Goal: Book appointment/travel/reservation

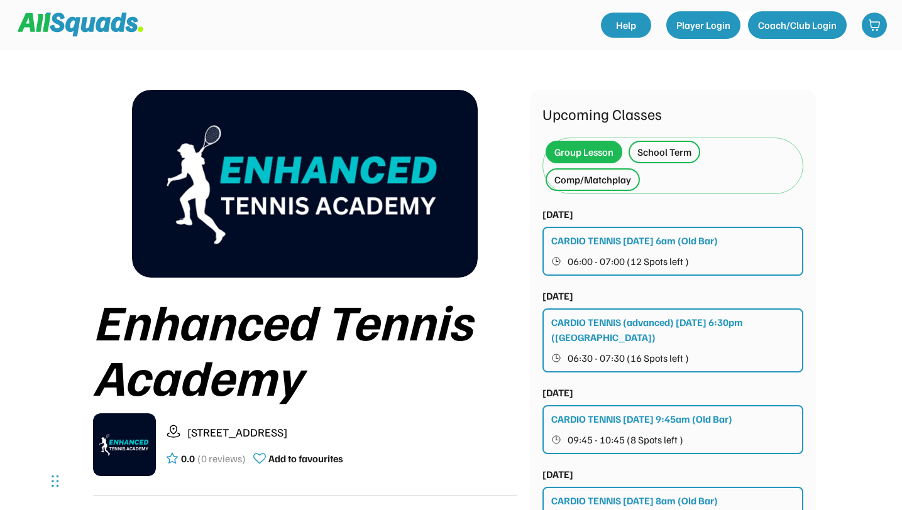
scroll to position [4, 0]
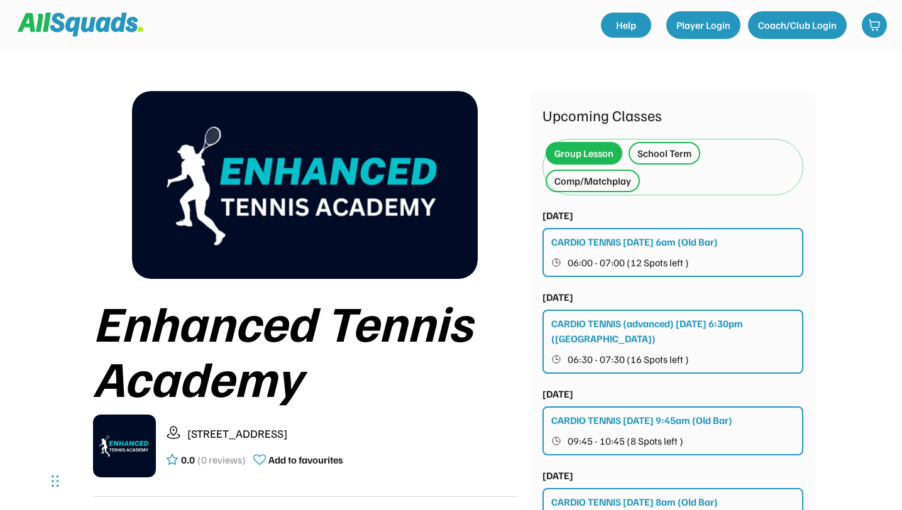
click at [674, 157] on div "School Term" at bounding box center [664, 153] width 54 height 15
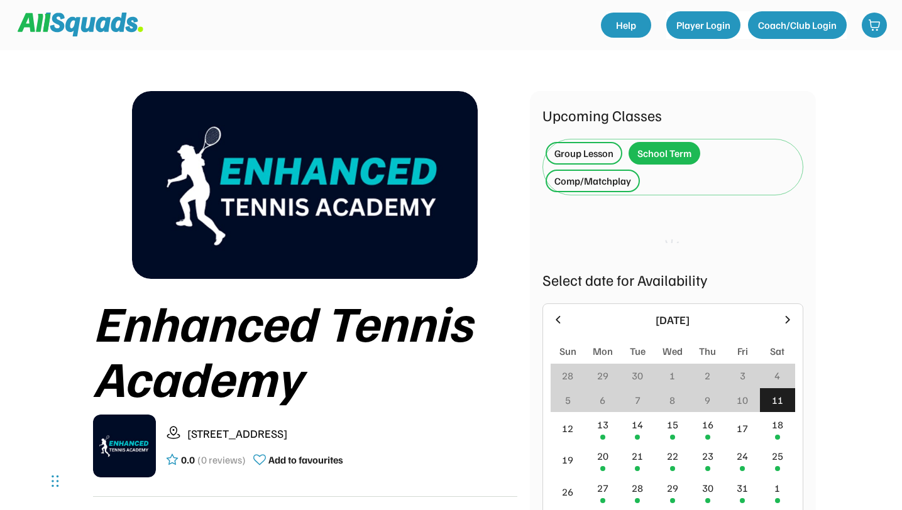
click at [609, 180] on div "Comp/Matchplay" at bounding box center [592, 180] width 77 height 15
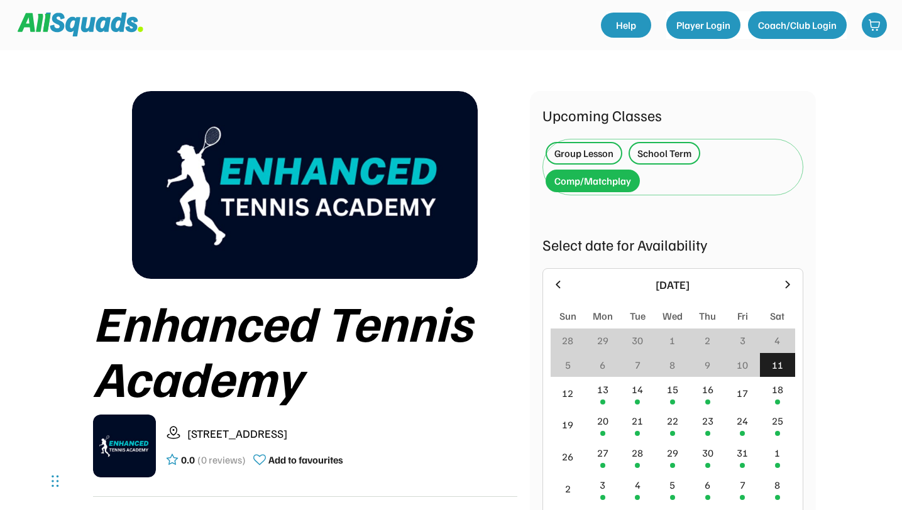
click at [590, 156] on div "Group Lesson" at bounding box center [583, 153] width 59 height 15
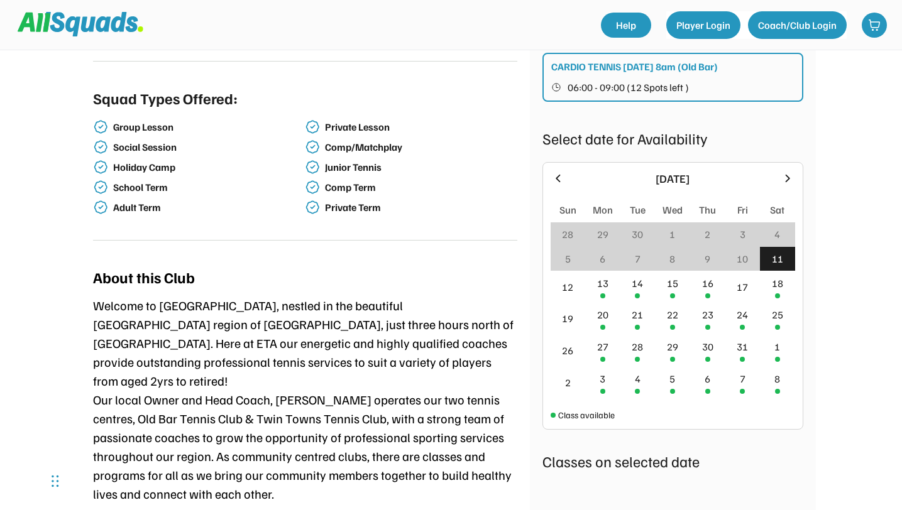
scroll to position [445, 0]
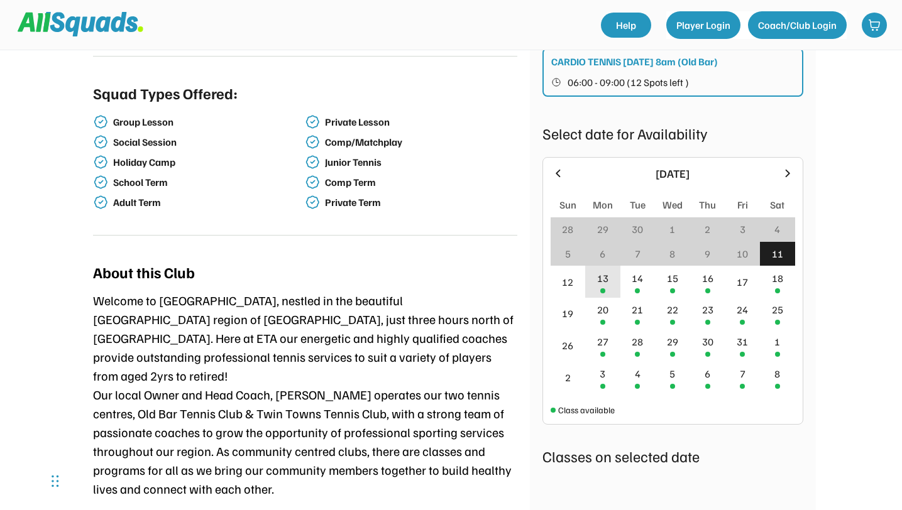
click at [608, 289] on div "13" at bounding box center [602, 282] width 35 height 32
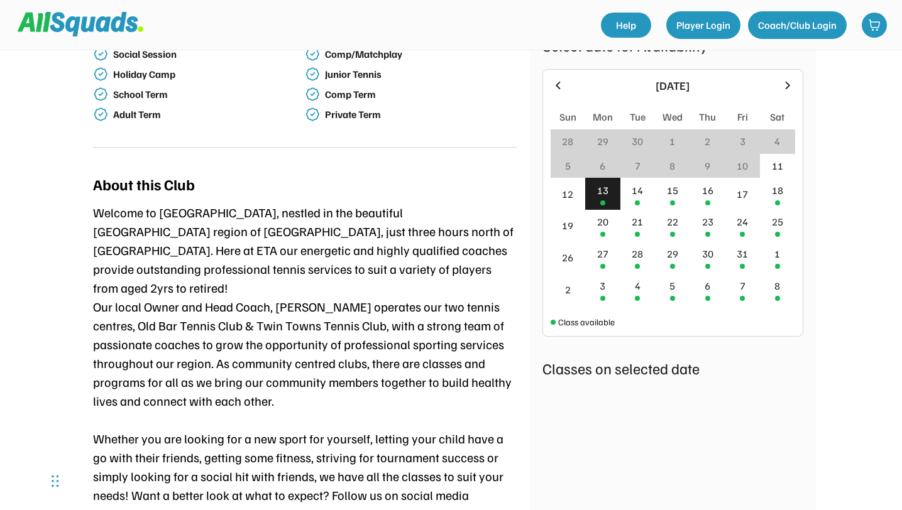
scroll to position [532, 0]
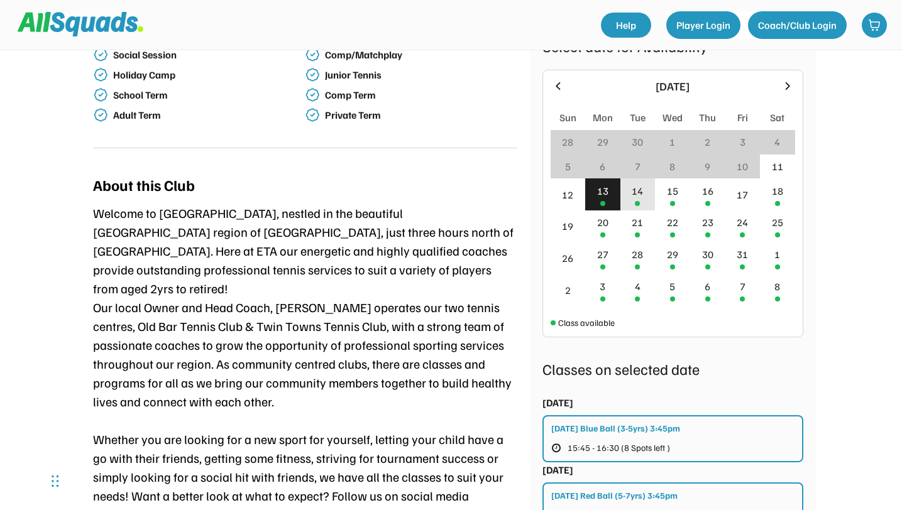
click at [639, 200] on div "14" at bounding box center [637, 194] width 35 height 32
click at [607, 197] on div "13" at bounding box center [602, 190] width 11 height 15
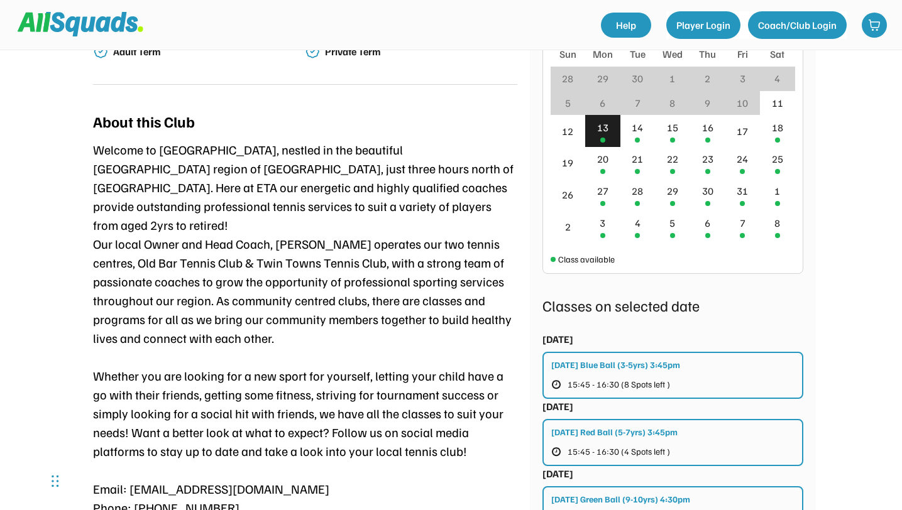
scroll to position [591, 0]
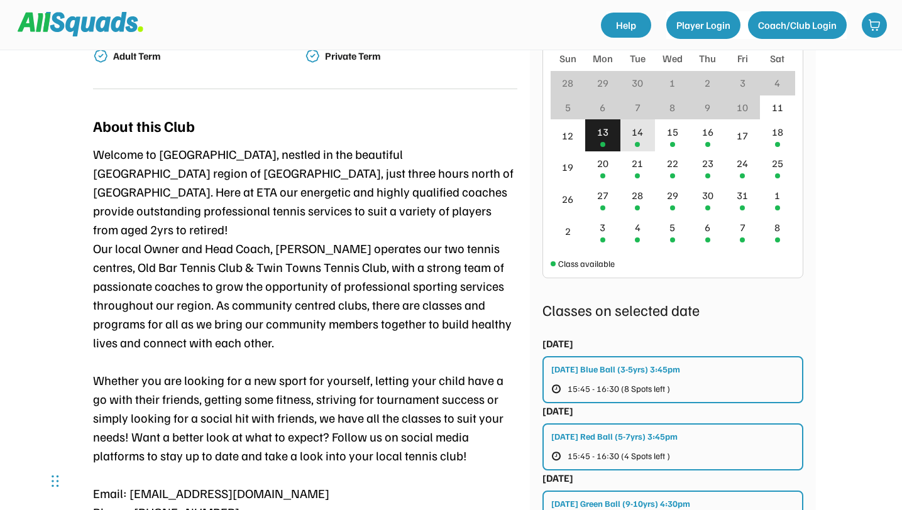
click at [640, 142] on div "14" at bounding box center [637, 135] width 35 height 32
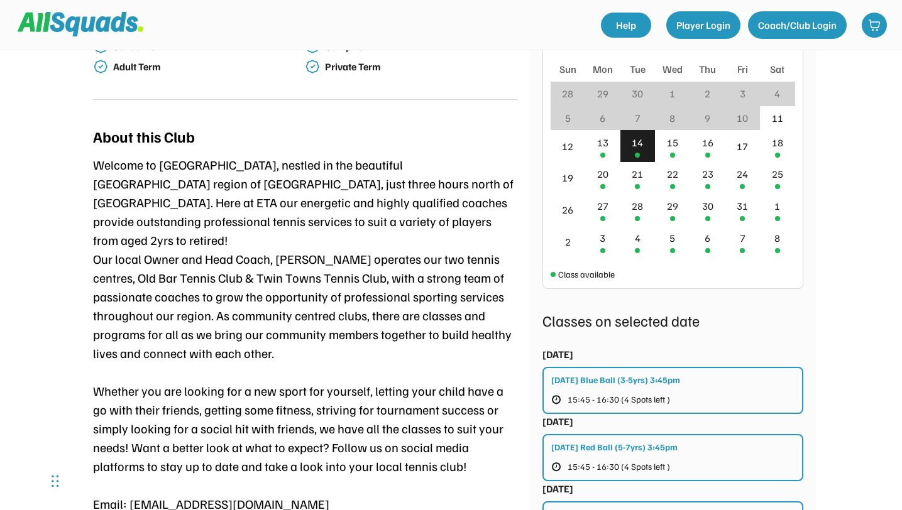
scroll to position [577, 0]
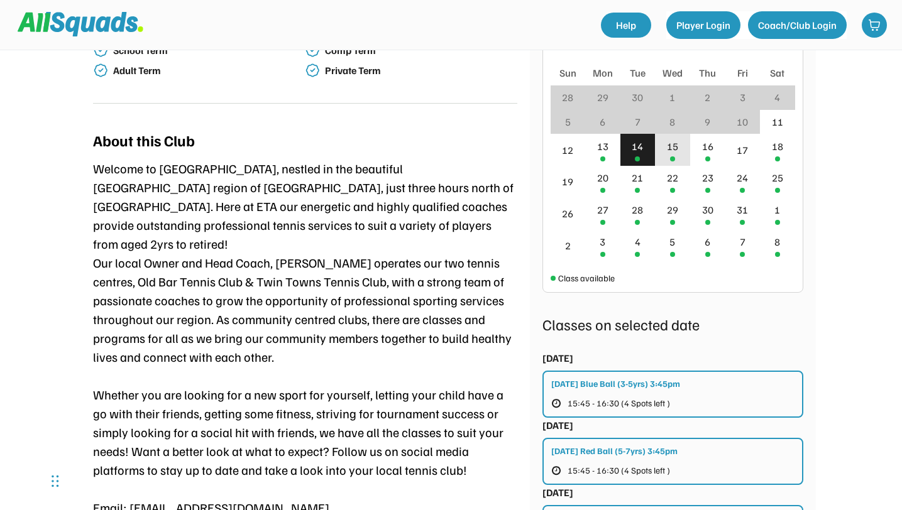
click at [672, 156] on div at bounding box center [672, 158] width 5 height 5
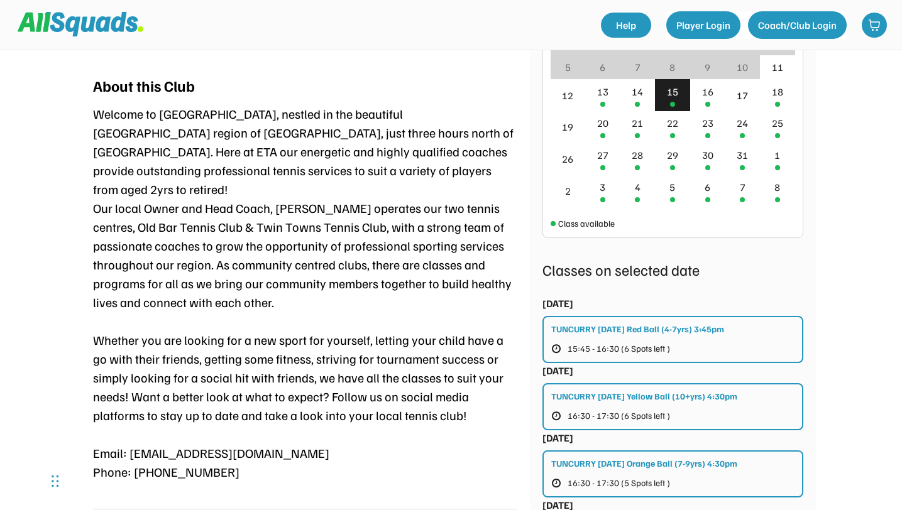
scroll to position [630, 0]
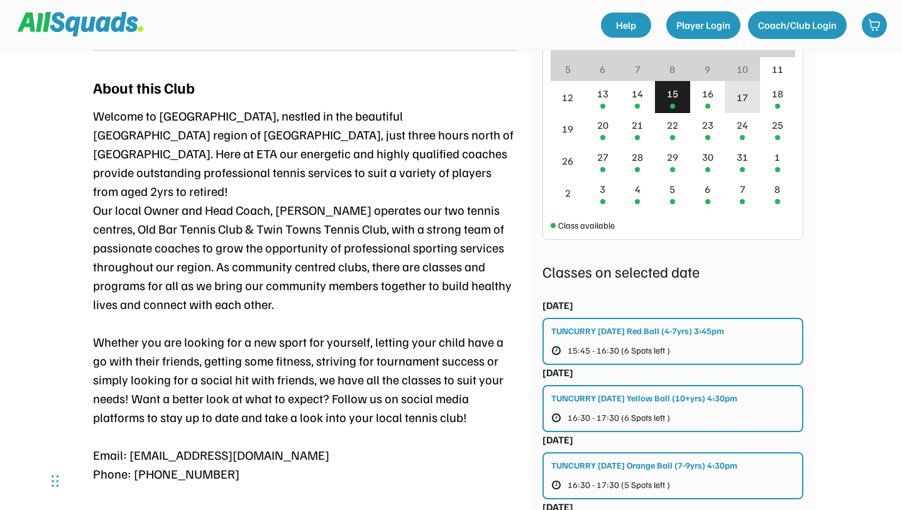
click at [745, 103] on div "17" at bounding box center [741, 97] width 11 height 15
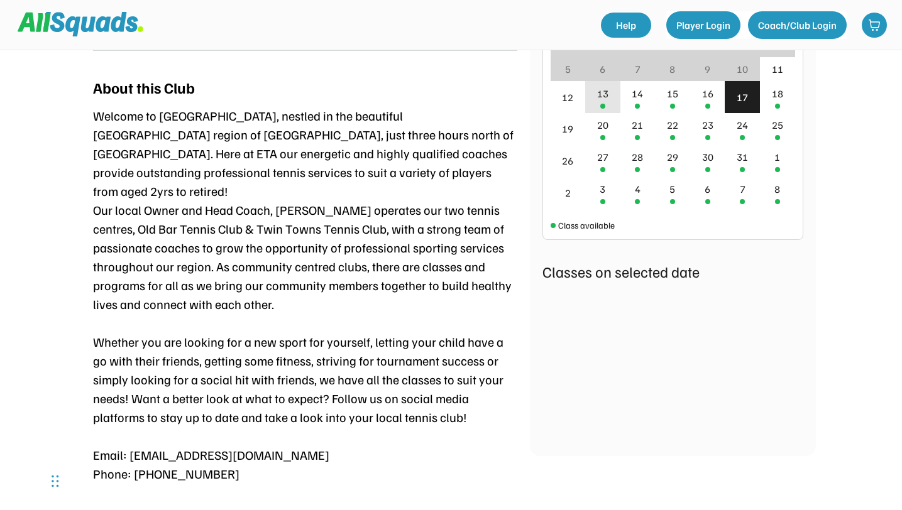
click at [606, 102] on div "13" at bounding box center [602, 97] width 35 height 32
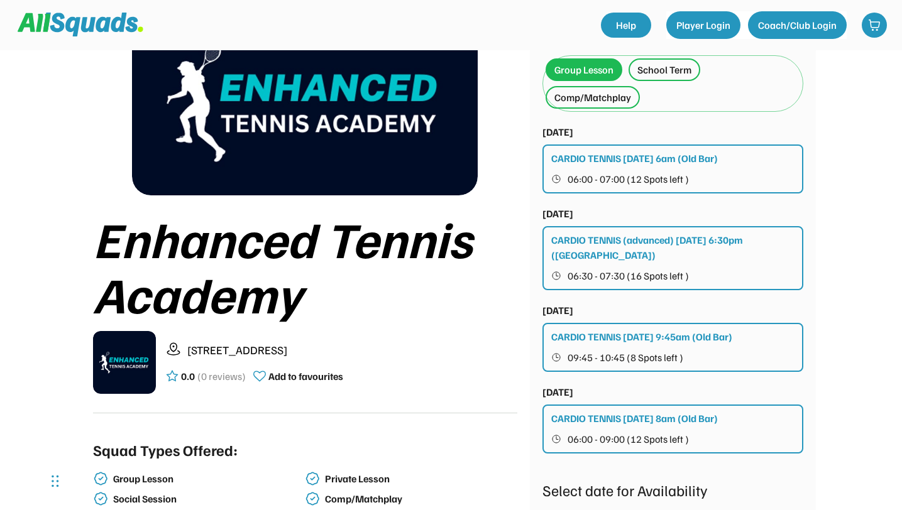
scroll to position [0, 0]
